Goal: Task Accomplishment & Management: Use online tool/utility

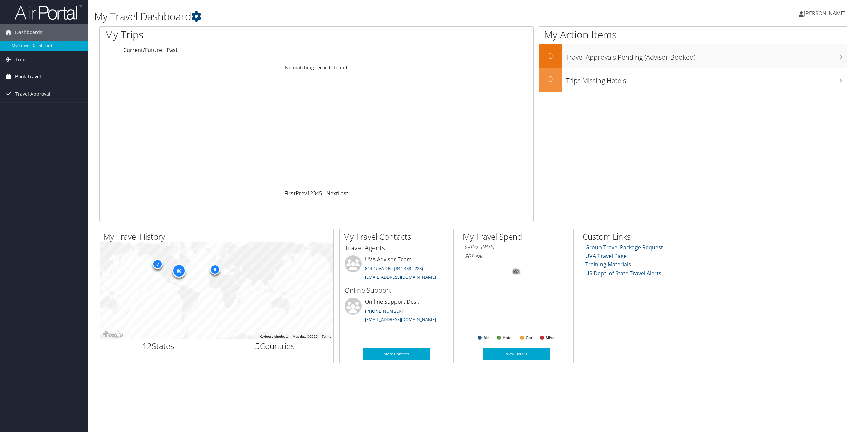
click at [44, 76] on link "Book Travel" at bounding box center [44, 76] width 88 height 17
click at [56, 113] on link "Book/Manage Online Trips" at bounding box center [44, 110] width 88 height 10
